Goal: Task Accomplishment & Management: Use online tool/utility

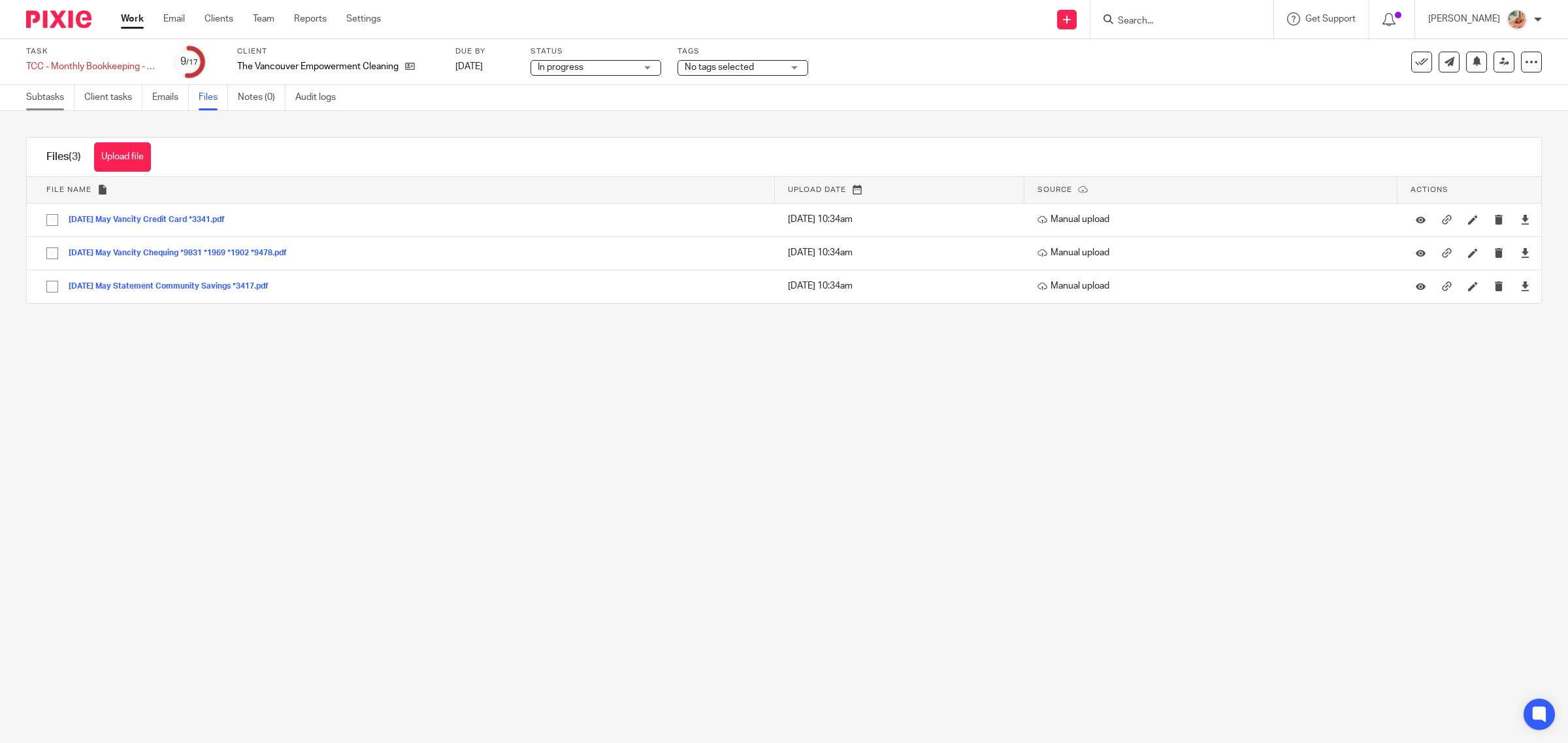
click at [64, 95] on link "Subtasks" at bounding box center [50, 98] width 48 height 25
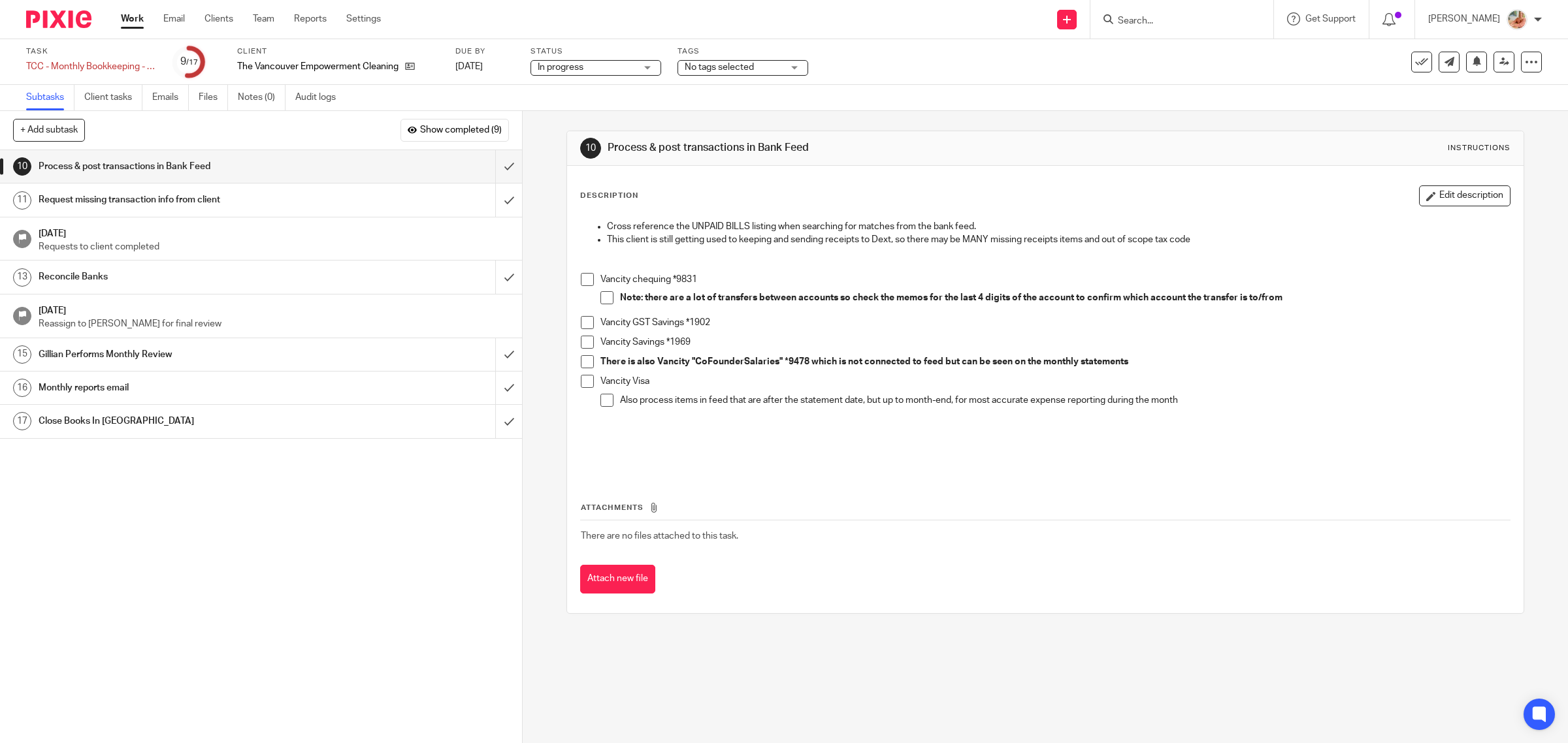
click at [118, 278] on h1 "Reconcile Banks" at bounding box center [186, 277] width 296 height 20
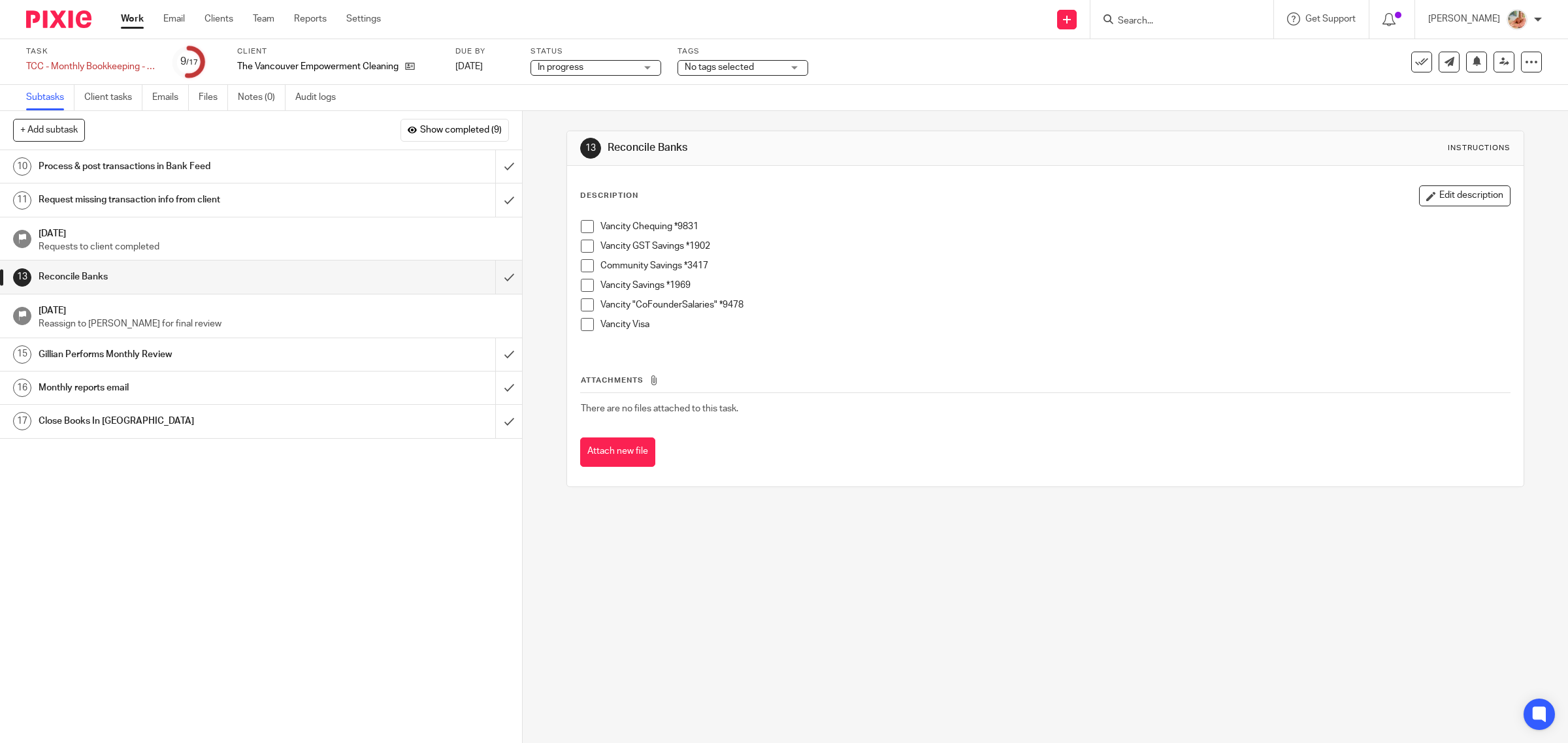
click at [137, 18] on link "Work" at bounding box center [132, 19] width 23 height 13
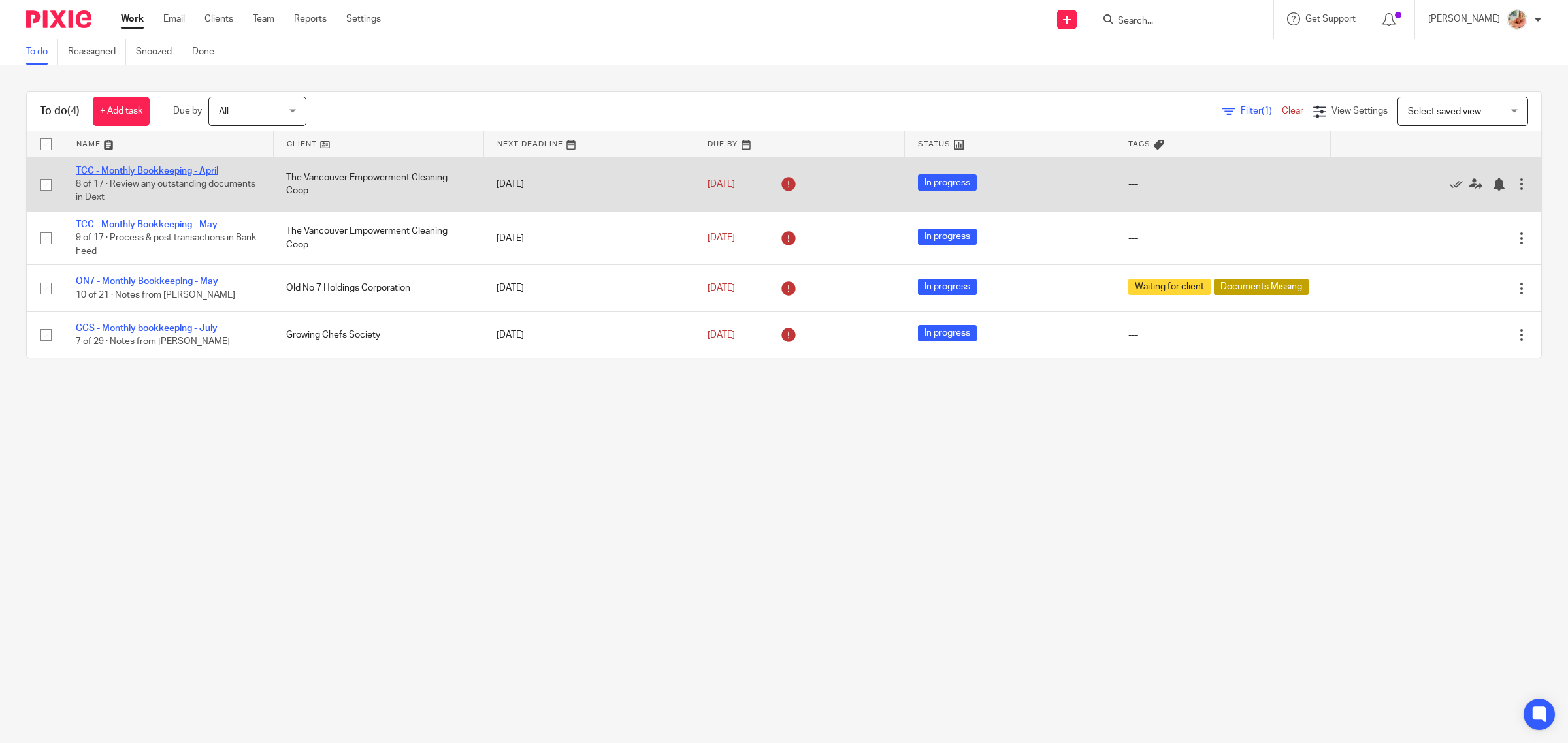
click at [150, 170] on link "TCC - Monthly Bookkeeping - April" at bounding box center [147, 171] width 143 height 9
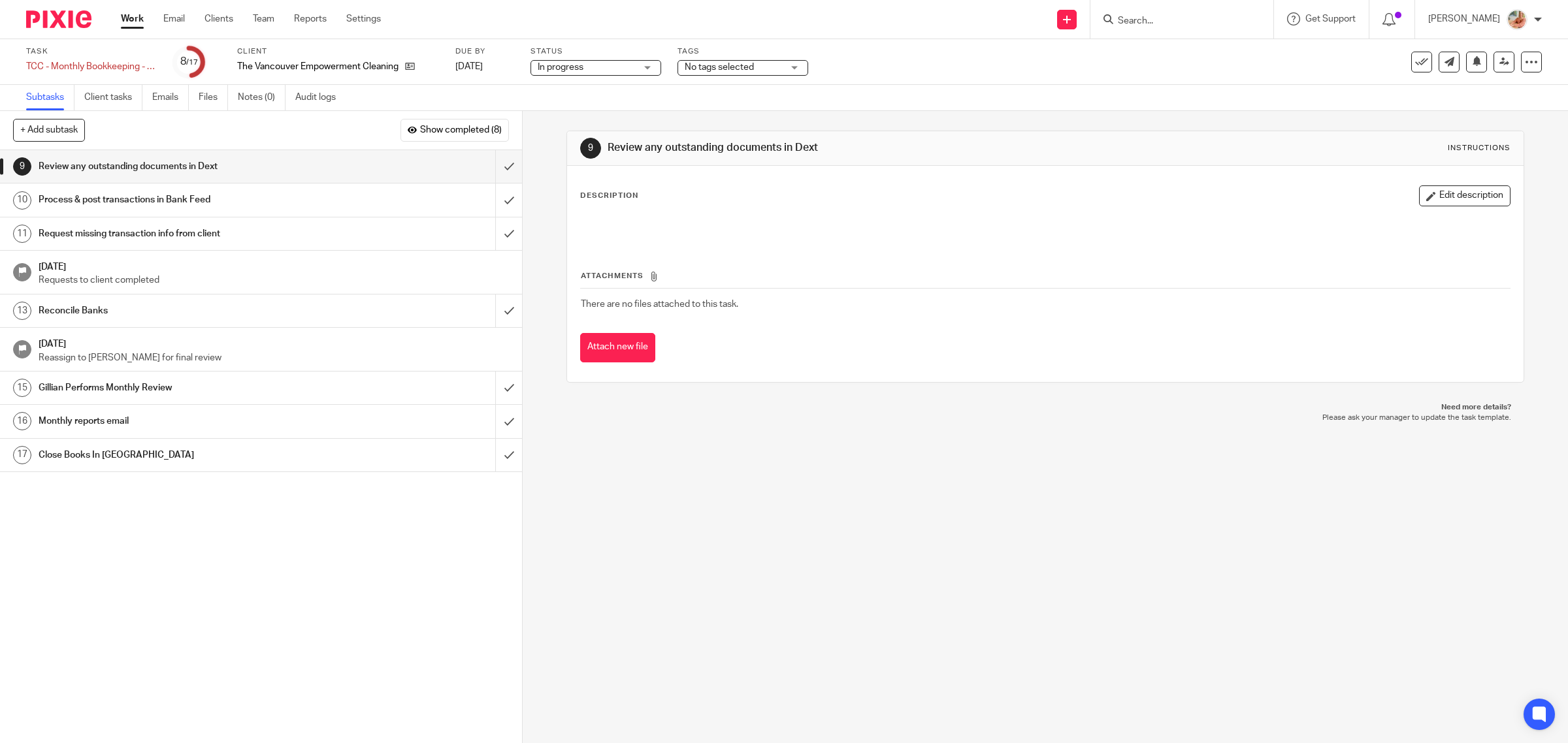
click at [175, 305] on h1 "Reconcile Banks" at bounding box center [186, 311] width 296 height 20
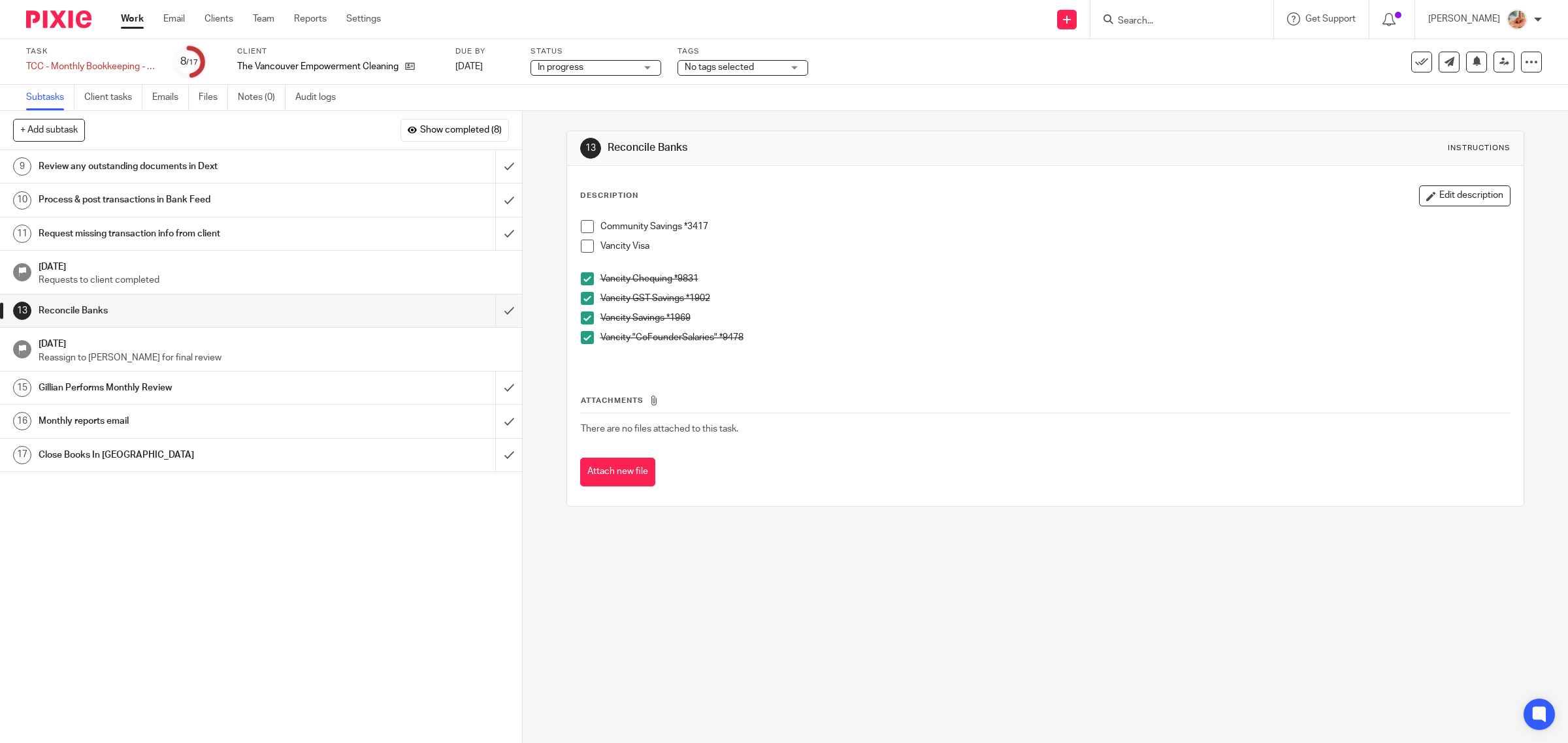
drag, startPoint x: 579, startPoint y: 249, endPoint x: 585, endPoint y: 247, distance: 6.3
click at [581, 249] on span at bounding box center [587, 246] width 13 height 13
